Goal: Task Accomplishment & Management: Use online tool/utility

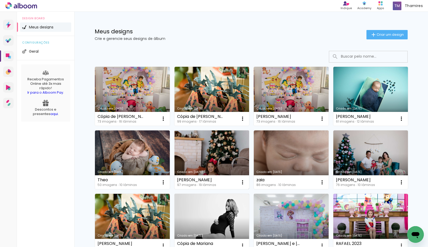
drag, startPoint x: 143, startPoint y: 150, endPoint x: 210, endPoint y: 143, distance: 67.9
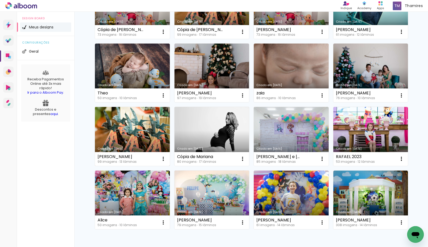
scroll to position [89, 0]
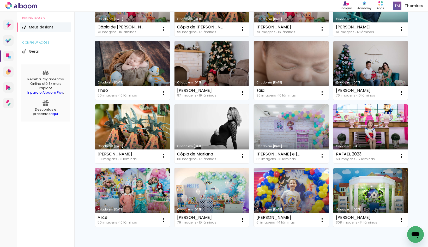
drag, startPoint x: 137, startPoint y: 126, endPoint x: 210, endPoint y: 125, distance: 73.5
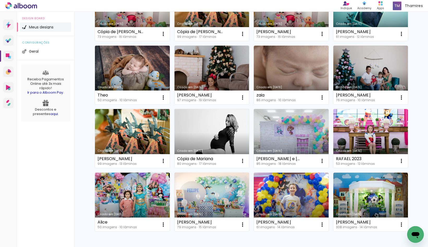
scroll to position [0, 0]
